Goal: Information Seeking & Learning: Check status

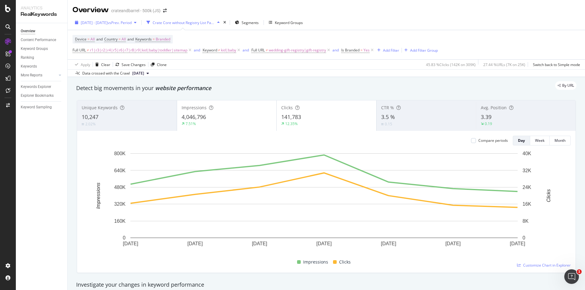
drag, startPoint x: 373, startPoint y: 49, endPoint x: 149, endPoint y: 27, distance: 225.2
click at [372, 49] on icon at bounding box center [371, 50] width 5 height 6
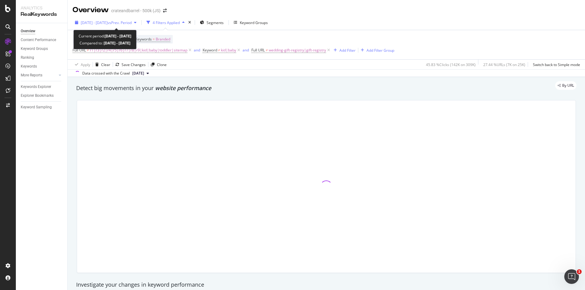
click at [132, 23] on span "vs Prev. Period" at bounding box center [119, 22] width 24 height 5
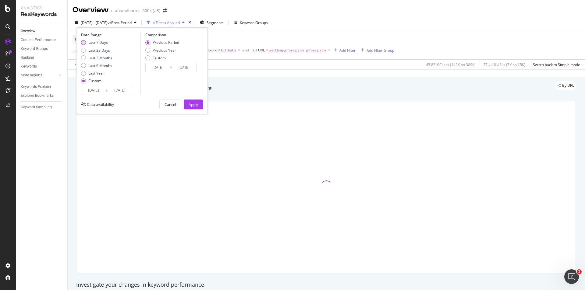
click at [93, 41] on div "Last 7 Days" at bounding box center [97, 42] width 19 height 5
type input "[DATE]"
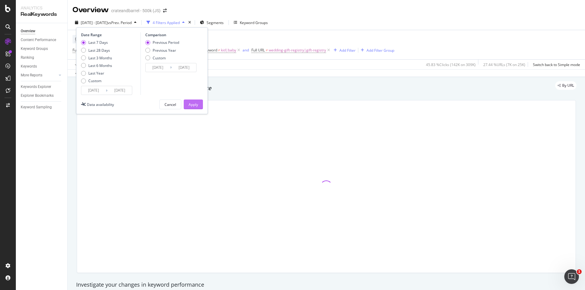
click at [195, 100] on div "Apply" at bounding box center [192, 104] width 9 height 9
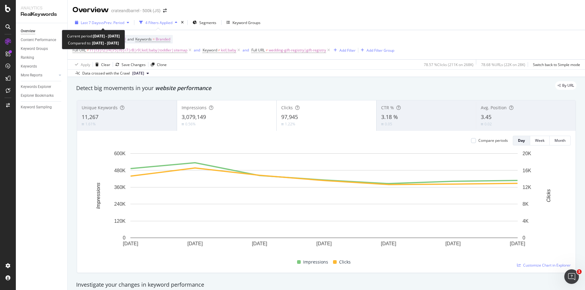
click at [118, 24] on span "vs Prev. Period" at bounding box center [112, 22] width 24 height 5
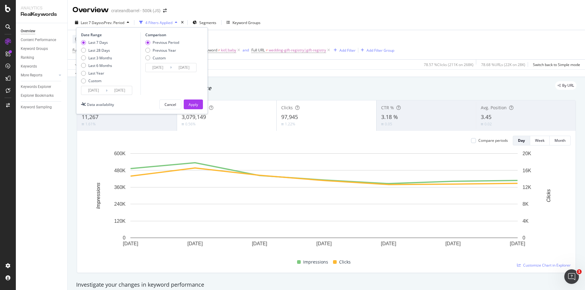
click at [231, 64] on div "Apply Clear Save Changes Clone 78.57 % Clicks ( 211K on 268K ) 78.68 % URLs ( 2…" at bounding box center [326, 64] width 517 height 10
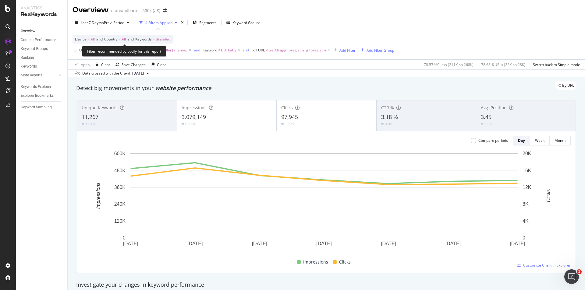
click at [167, 41] on span "Branded" at bounding box center [163, 39] width 15 height 9
click at [163, 49] on button "Branded" at bounding box center [156, 54] width 24 height 10
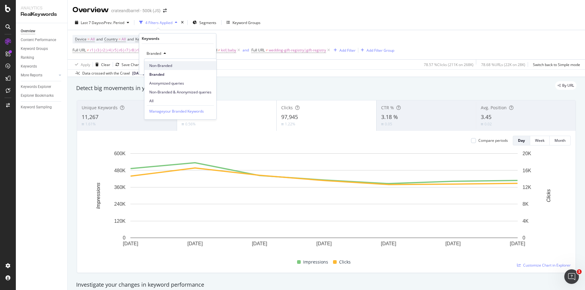
click at [167, 67] on span "Non-Branded" at bounding box center [180, 65] width 62 height 5
click at [210, 69] on div "Add filter Apply" at bounding box center [189, 66] width 44 height 6
click at [208, 67] on div "Apply" at bounding box center [206, 66] width 9 height 5
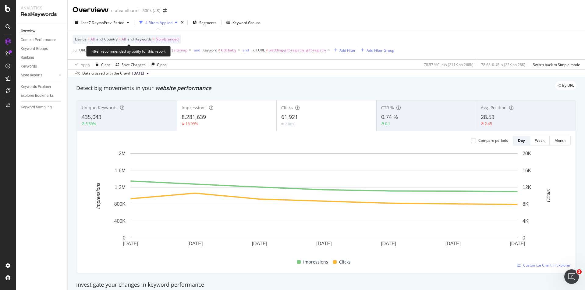
click at [175, 38] on span "Non-Branded" at bounding box center [167, 39] width 23 height 9
click at [166, 51] on span "Non-Branded" at bounding box center [156, 53] width 25 height 5
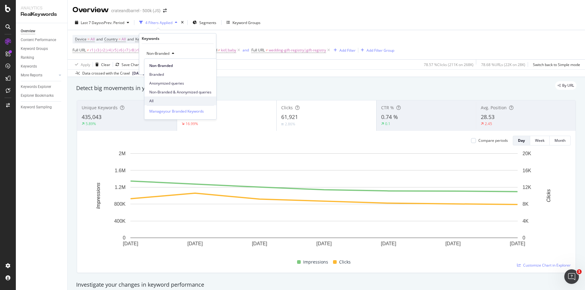
click at [172, 100] on span "All" at bounding box center [180, 100] width 62 height 5
click at [204, 69] on div "Apply" at bounding box center [202, 66] width 18 height 5
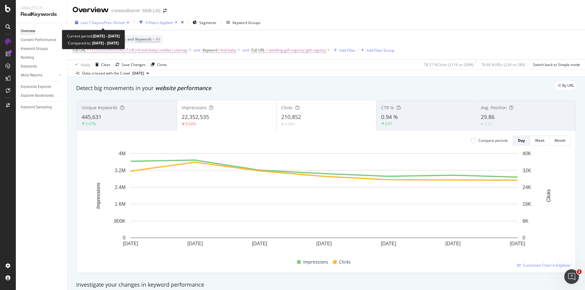
click at [124, 23] on span "vs Prev. Period" at bounding box center [112, 22] width 24 height 5
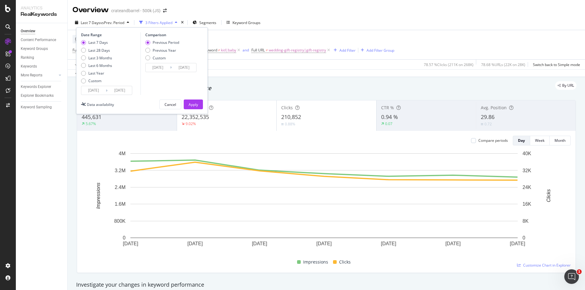
drag, startPoint x: 142, startPoint y: 51, endPoint x: 146, endPoint y: 50, distance: 4.6
click at [142, 51] on div "Comparison Previous Period Previous Year Custom [DATE] Navigate forward to inte…" at bounding box center [169, 63] width 58 height 63
click at [146, 50] on div "Previous Year" at bounding box center [147, 50] width 5 height 5
type input "[DATE]"
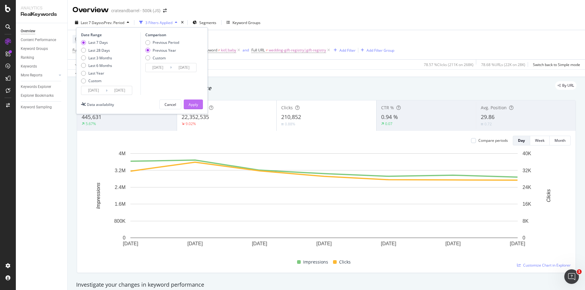
click at [195, 104] on div "Apply" at bounding box center [192, 104] width 9 height 5
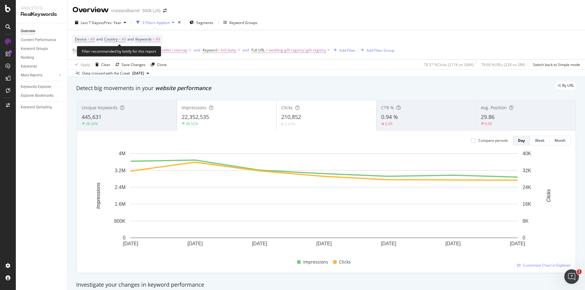
click at [160, 39] on span "All" at bounding box center [158, 39] width 4 height 9
click at [155, 54] on icon "button" at bounding box center [154, 54] width 2 height 4
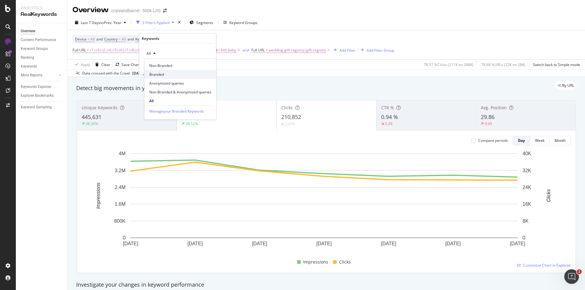
click at [159, 72] on span "Branded" at bounding box center [180, 74] width 62 height 5
click at [206, 65] on div "Apply" at bounding box center [206, 66] width 9 height 5
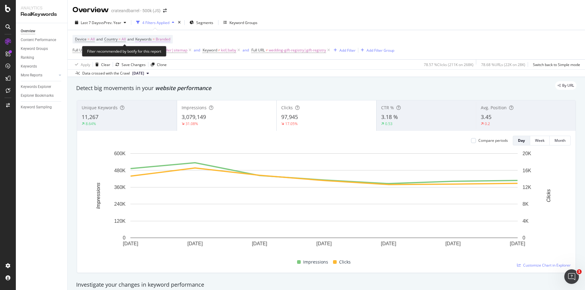
click at [161, 36] on span "Branded" at bounding box center [163, 39] width 15 height 9
click at [162, 54] on div "button" at bounding box center [164, 54] width 7 height 4
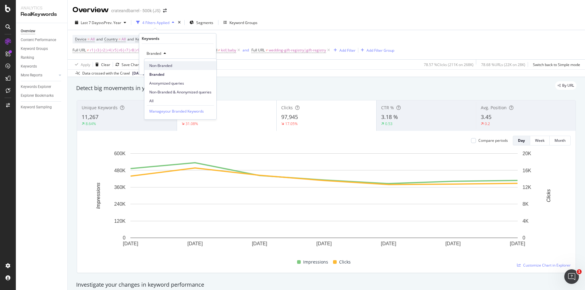
click at [170, 69] on div "Non-Branded" at bounding box center [180, 65] width 72 height 9
click at [201, 67] on div "button" at bounding box center [197, 67] width 8 height 4
